Goal: Task Accomplishment & Management: Manage account settings

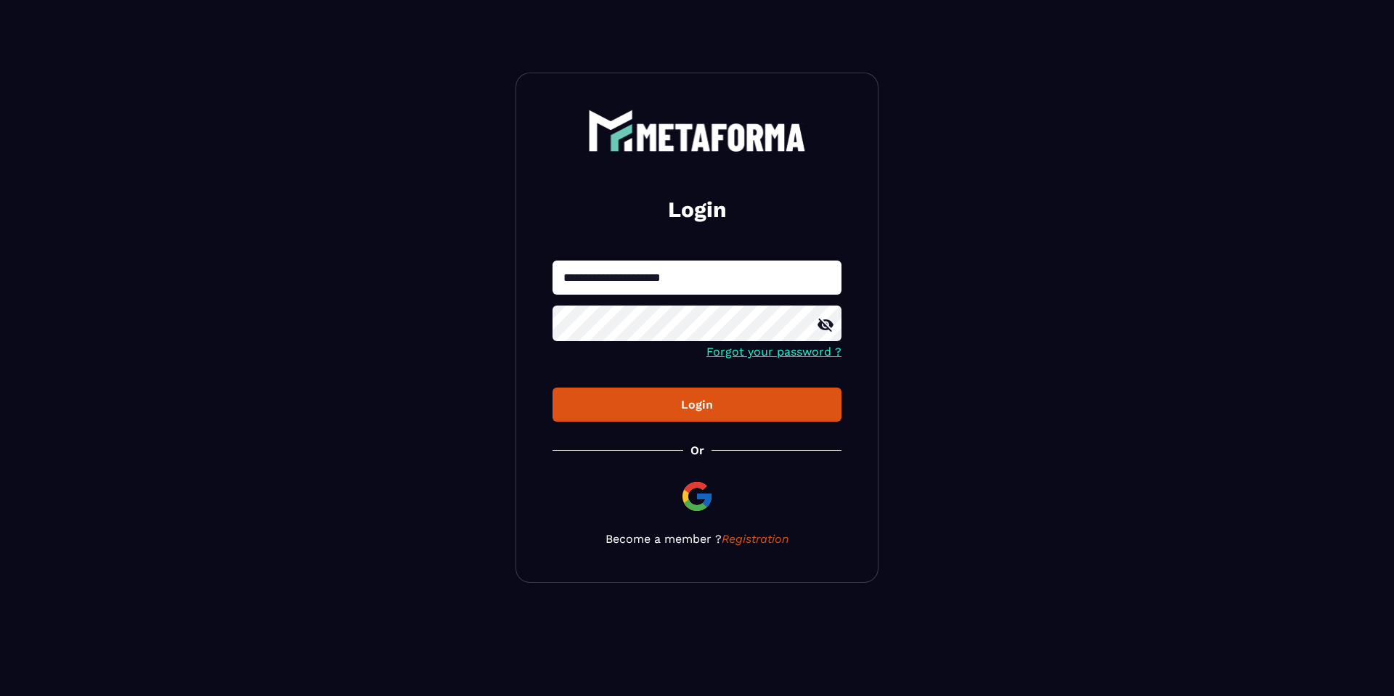
click at [783, 282] on input "**********" at bounding box center [697, 278] width 289 height 34
paste input "text"
type input "**********"
click at [553, 388] on button "Login" at bounding box center [697, 405] width 289 height 34
